Goal: Communication & Community: Answer question/provide support

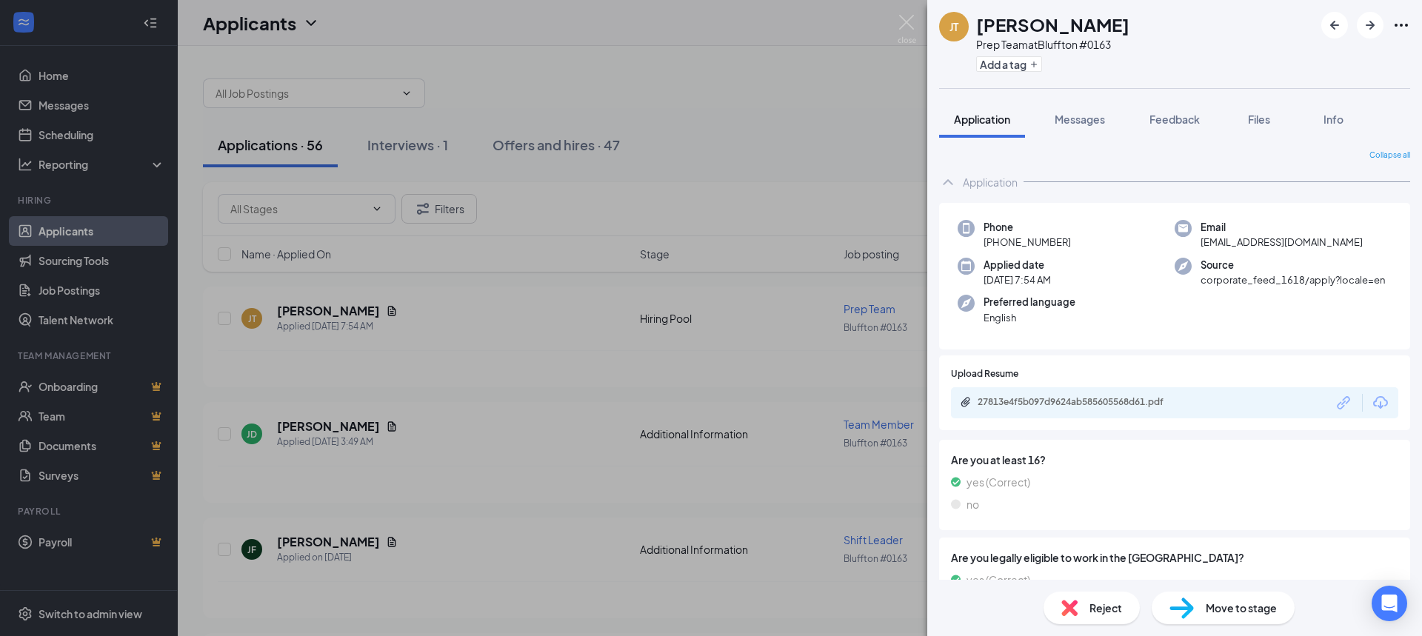
scroll to position [269, 0]
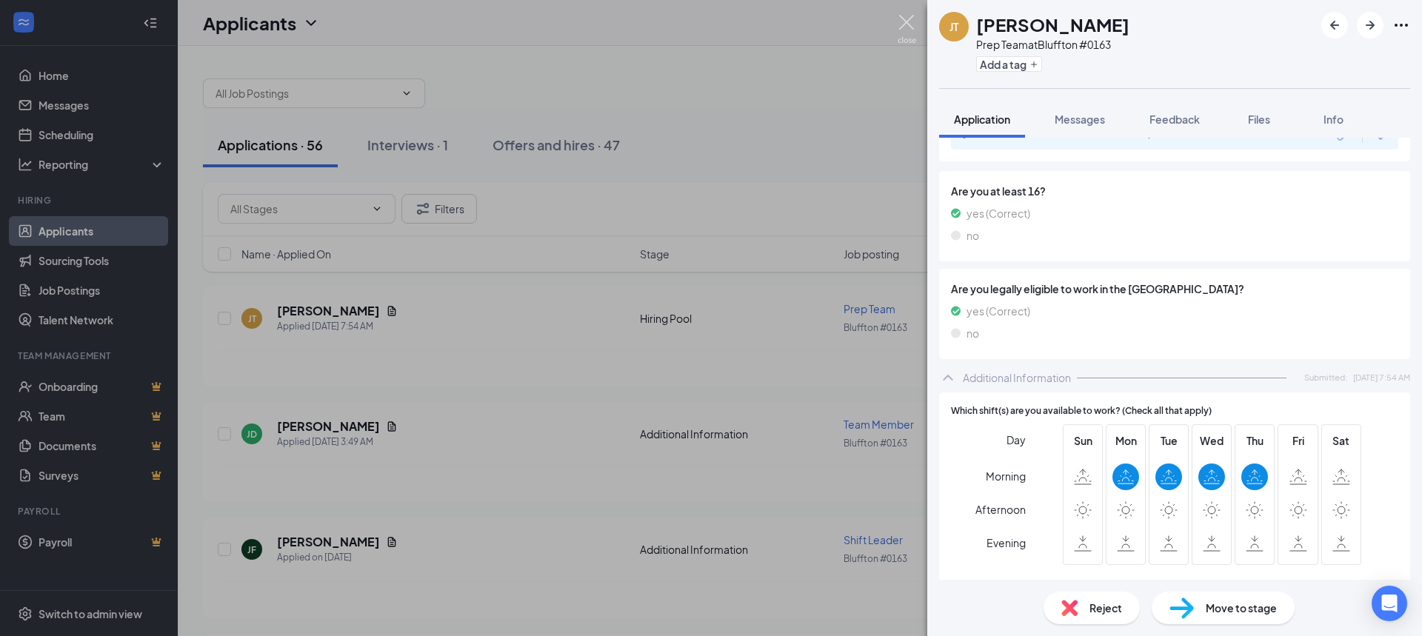
click at [904, 23] on img at bounding box center [907, 29] width 19 height 29
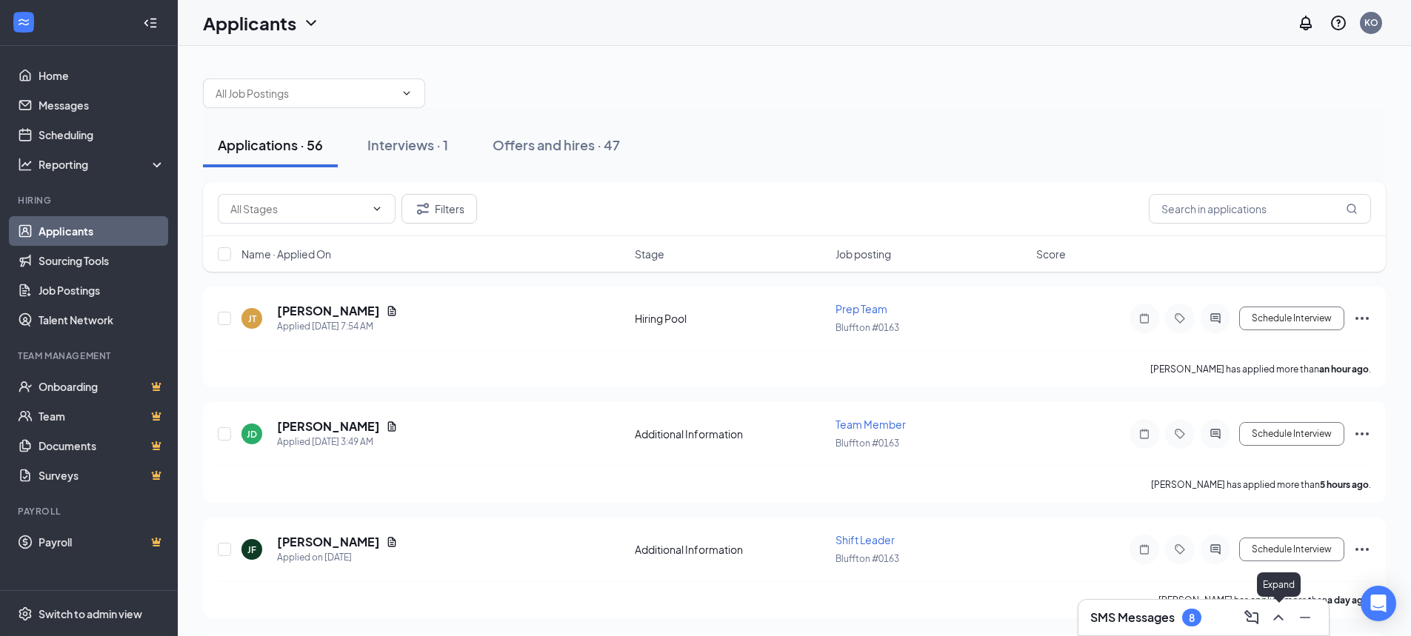
click at [1275, 618] on icon "ChevronUp" at bounding box center [1278, 618] width 10 height 6
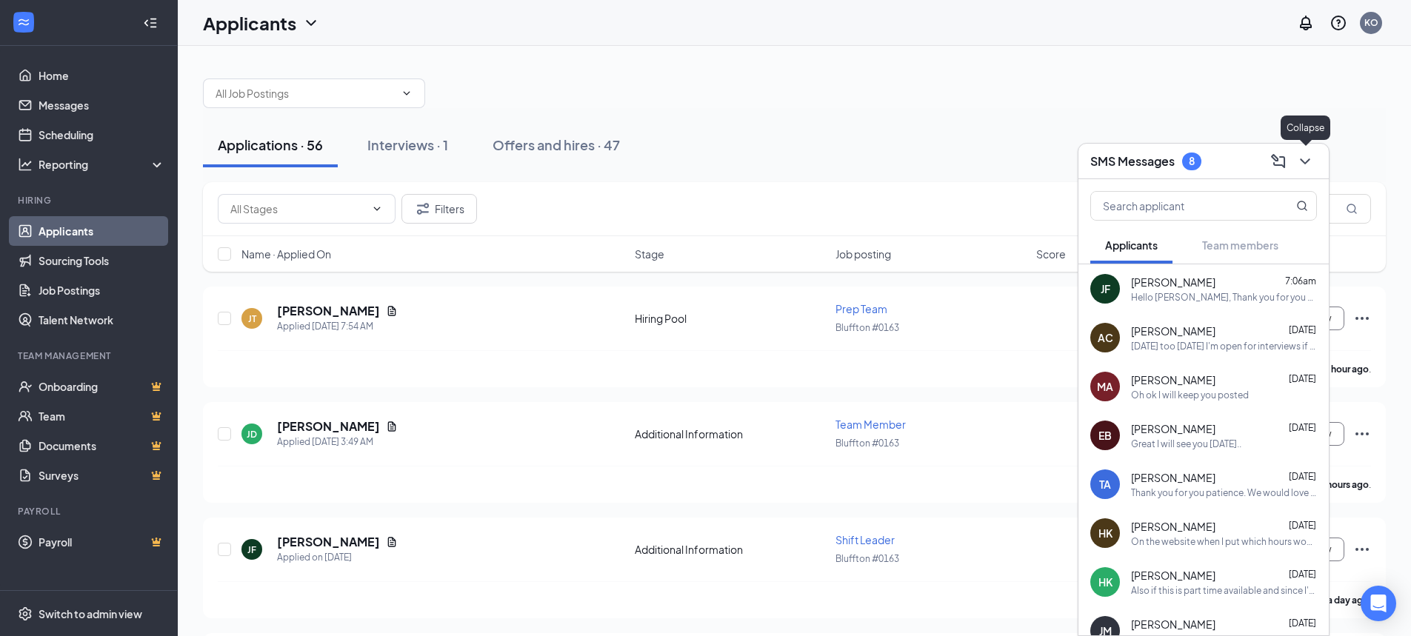
click at [1312, 162] on icon "ChevronDown" at bounding box center [1305, 162] width 18 height 18
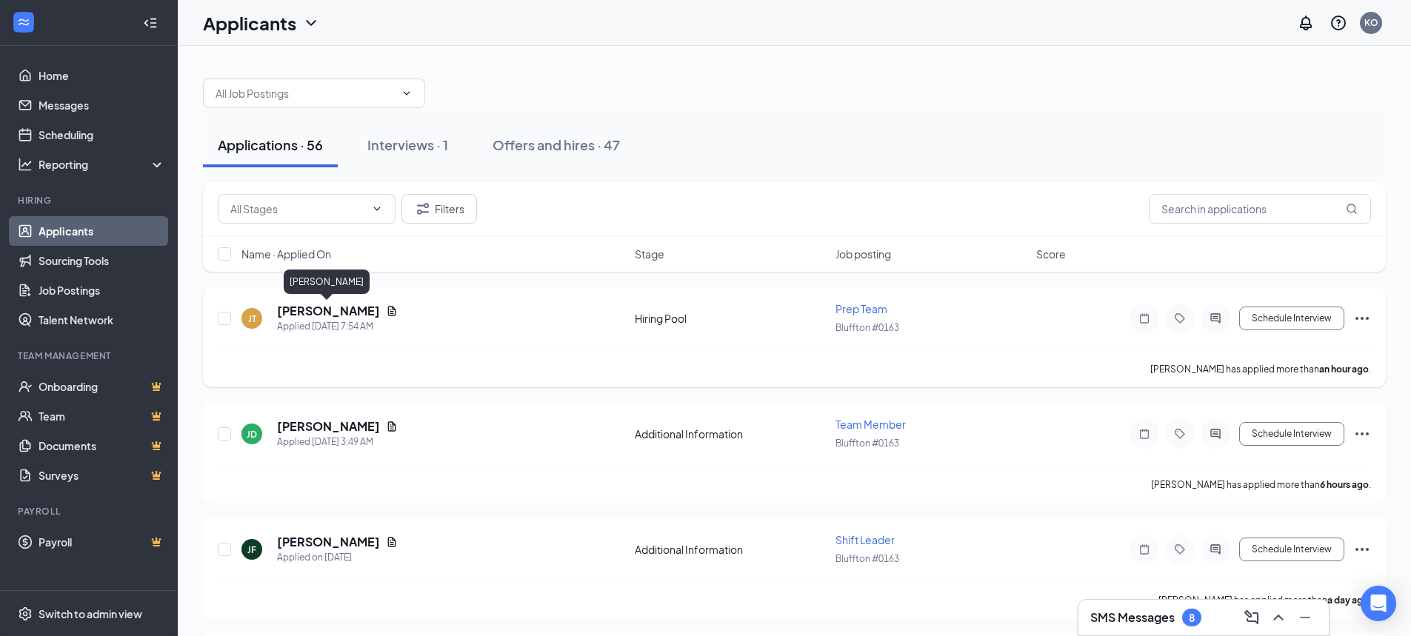
drag, startPoint x: 318, startPoint y: 312, endPoint x: 707, endPoint y: 378, distance: 394.4
click at [707, 378] on div "[PERSON_NAME] has applied more than an hour ago ." at bounding box center [794, 368] width 1153 height 37
drag, startPoint x: 327, startPoint y: 317, endPoint x: 543, endPoint y: 361, distance: 220.0
click at [543, 361] on div "[PERSON_NAME] has applied more than an hour ago ." at bounding box center [794, 368] width 1153 height 37
click at [341, 311] on h5 "[PERSON_NAME]" at bounding box center [328, 311] width 103 height 16
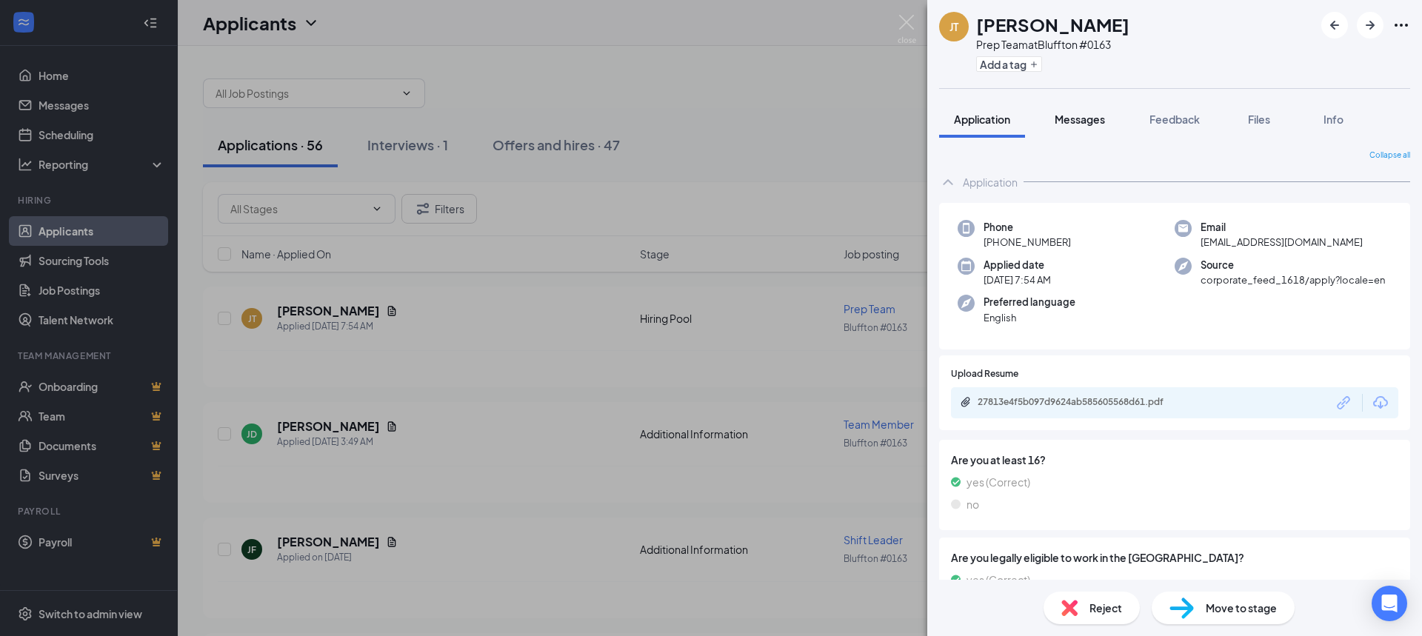
click at [1081, 121] on span "Messages" at bounding box center [1080, 119] width 50 height 13
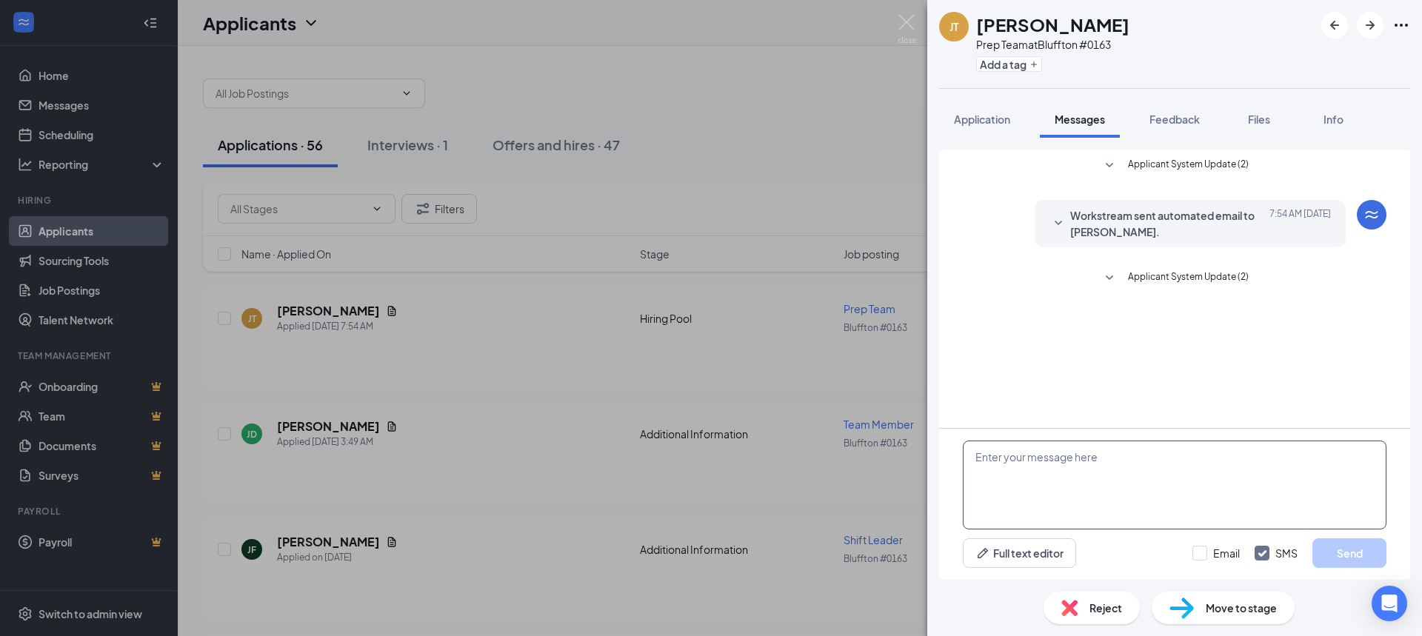
paste textarea "Thank you for you patience. We would love to have you come in for an interview.…"
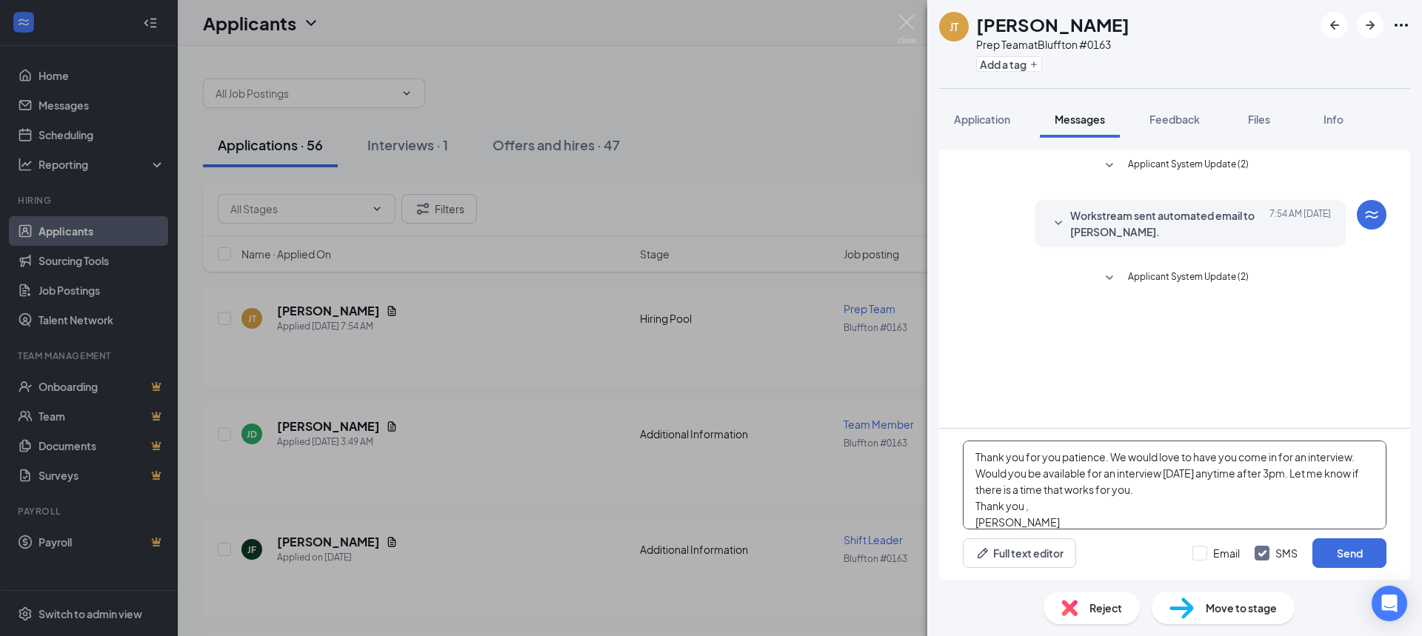
drag, startPoint x: 1283, startPoint y: 473, endPoint x: 1000, endPoint y: 491, distance: 283.5
click at [1000, 491] on textarea "Thank you for you patience. We would love to have you come in for an interview.…" at bounding box center [1175, 485] width 424 height 89
click at [1323, 473] on textarea "Thank you for you patience. We would love to have you come in for an interview.…" at bounding box center [1175, 485] width 424 height 89
drag, startPoint x: 1029, startPoint y: 490, endPoint x: 1072, endPoint y: 492, distance: 43.1
click at [1072, 492] on textarea "Thank you for you patience. We would love to have you come in for an interview.…" at bounding box center [1175, 485] width 424 height 89
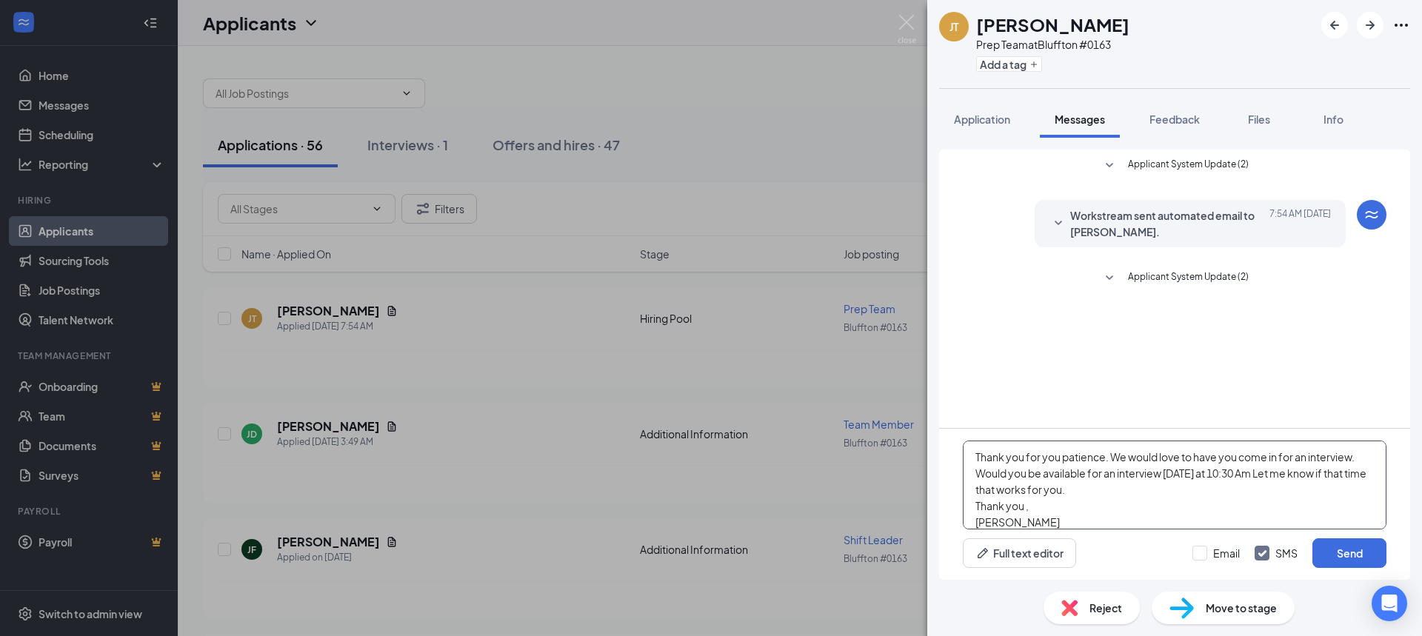
drag, startPoint x: 1077, startPoint y: 487, endPoint x: 1093, endPoint y: 490, distance: 16.4
click at [1093, 490] on textarea "Thank you for you patience. We would love to have you come in for an interview.…" at bounding box center [1175, 485] width 424 height 89
type textarea "Thank you for you patience. We would love to have you come in for an interview.…"
click at [1355, 555] on button "Send" at bounding box center [1349, 553] width 74 height 30
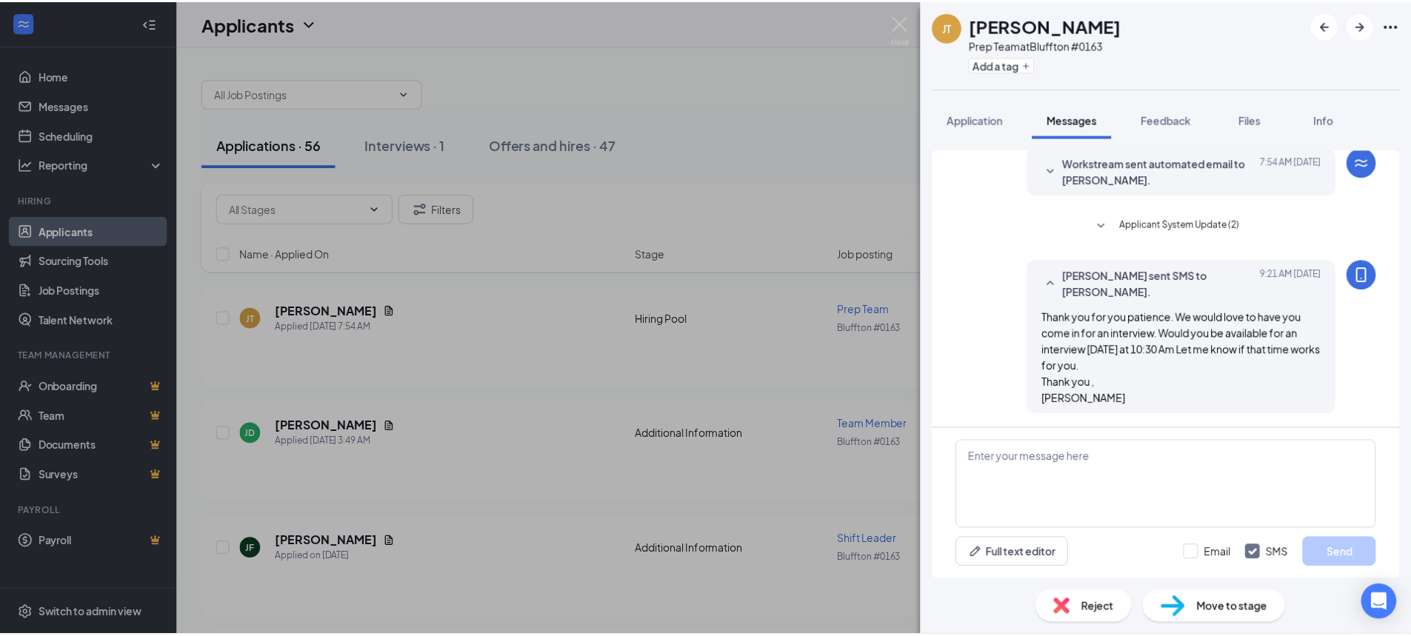
scroll to position [53, 0]
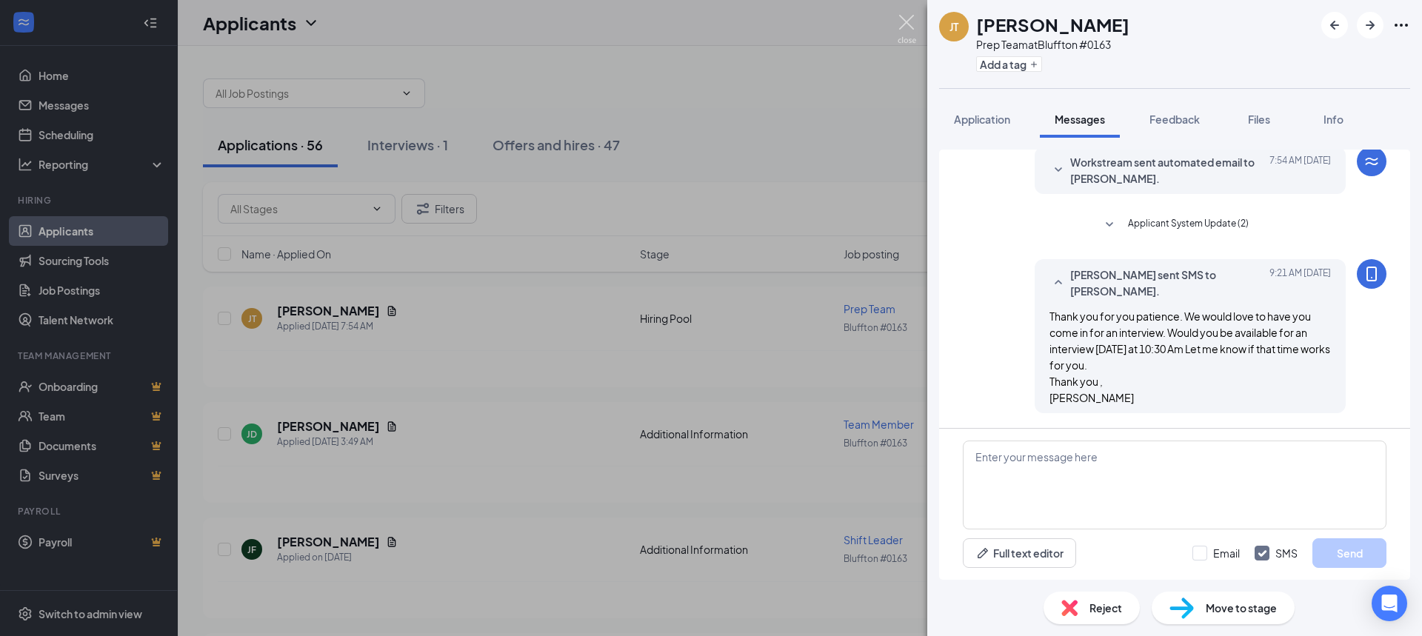
click at [912, 20] on img at bounding box center [907, 29] width 19 height 29
